Goal: Unclear

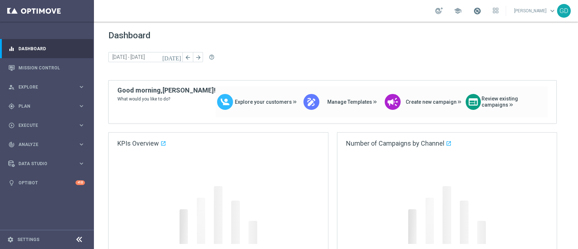
click at [481, 10] on span at bounding box center [477, 11] width 8 height 8
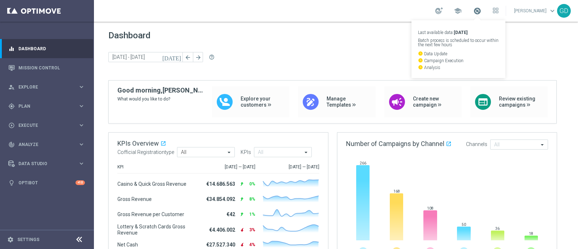
click at [481, 8] on span at bounding box center [477, 11] width 8 height 8
click at [481, 11] on span at bounding box center [477, 11] width 8 height 8
click at [481, 12] on span at bounding box center [477, 11] width 8 height 8
click at [481, 10] on span at bounding box center [477, 11] width 8 height 8
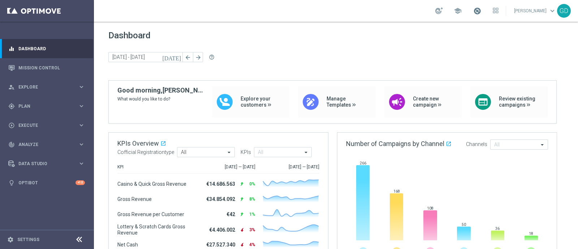
click at [481, 10] on span at bounding box center [477, 11] width 8 height 8
click at [481, 9] on span at bounding box center [477, 11] width 8 height 8
click at [481, 11] on span at bounding box center [477, 11] width 8 height 8
